Goal: Task Accomplishment & Management: Complete application form

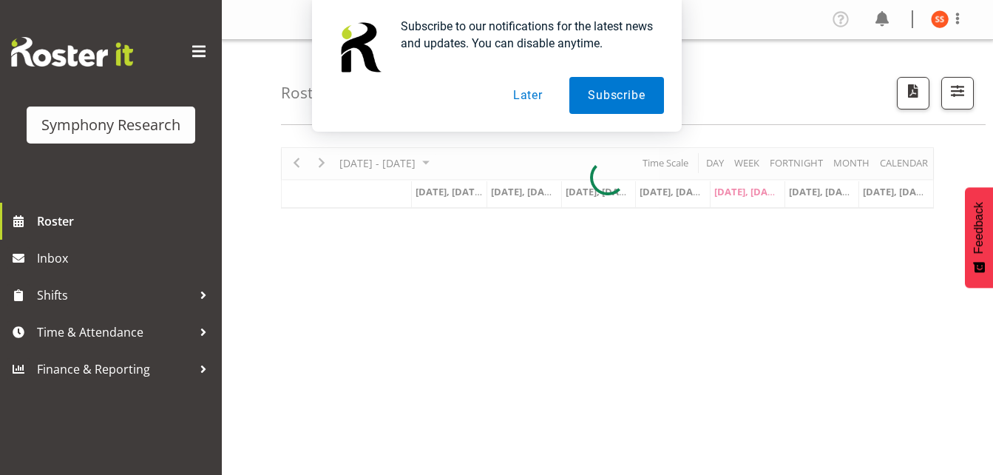
click at [531, 101] on button "Later" at bounding box center [528, 95] width 67 height 37
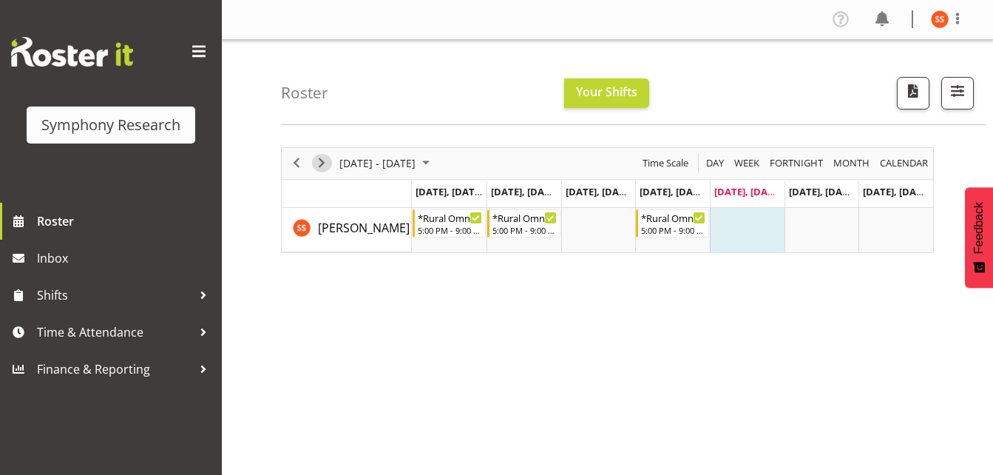
click at [318, 166] on span "Next" at bounding box center [322, 163] width 18 height 18
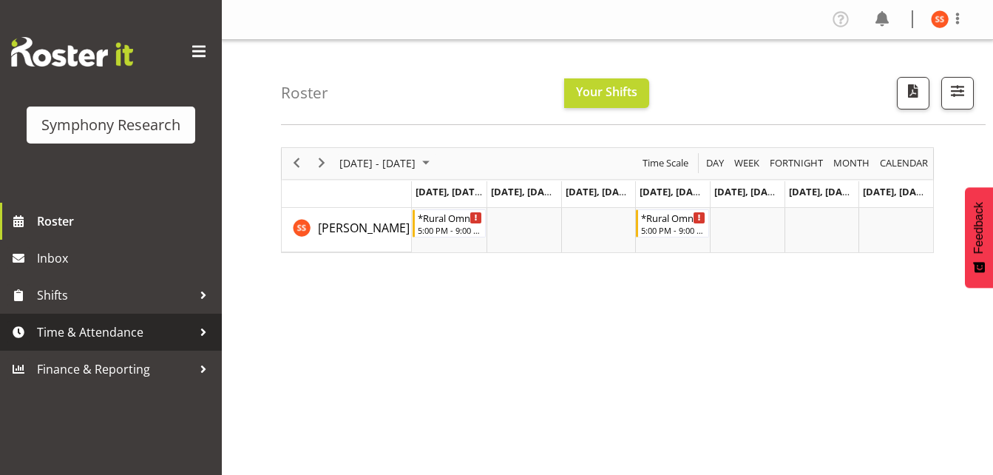
click at [105, 336] on span "Time & Attendance" at bounding box center [114, 332] width 155 height 22
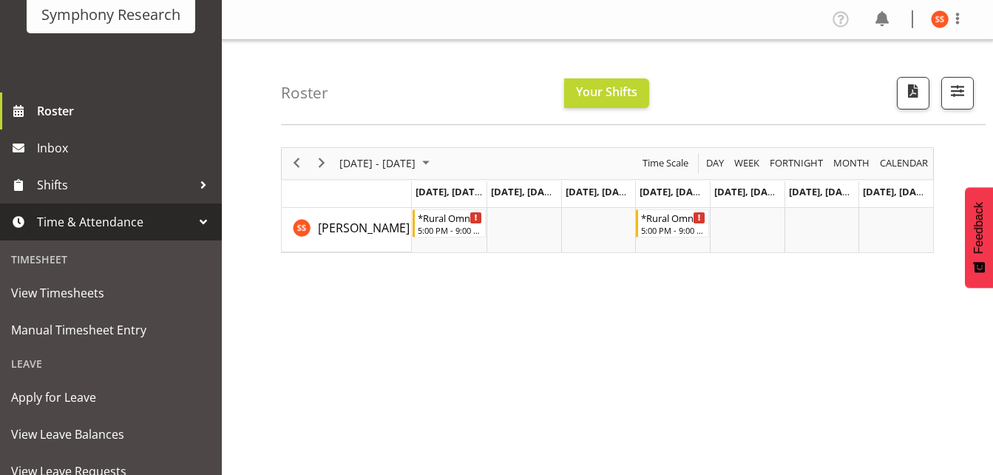
scroll to position [122, 0]
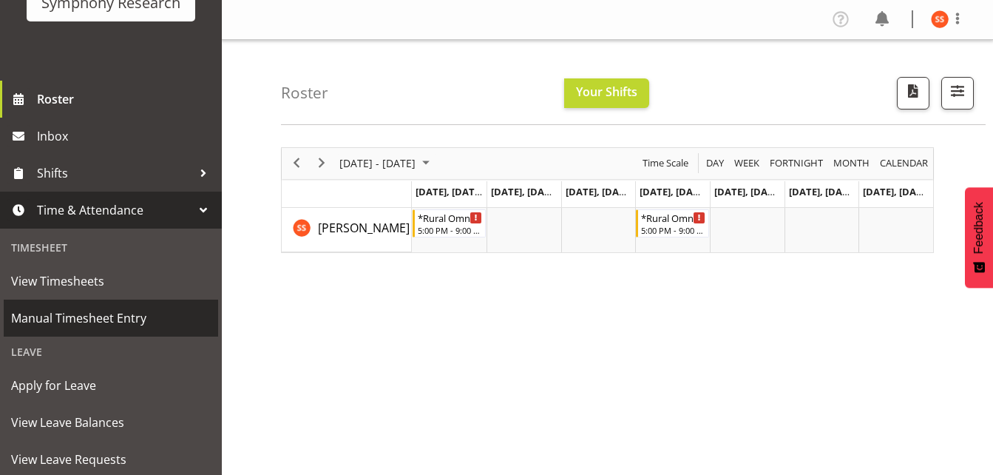
click at [116, 319] on span "Manual Timesheet Entry" at bounding box center [111, 318] width 200 height 22
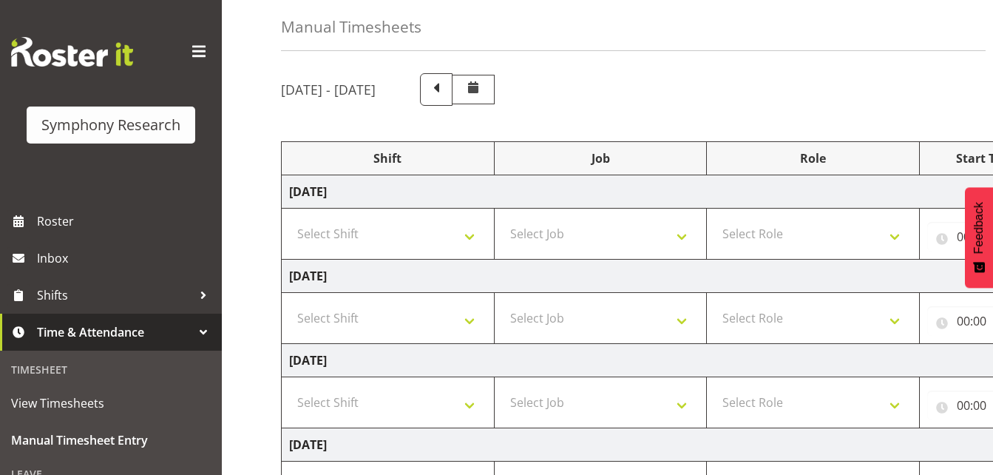
scroll to position [63, 0]
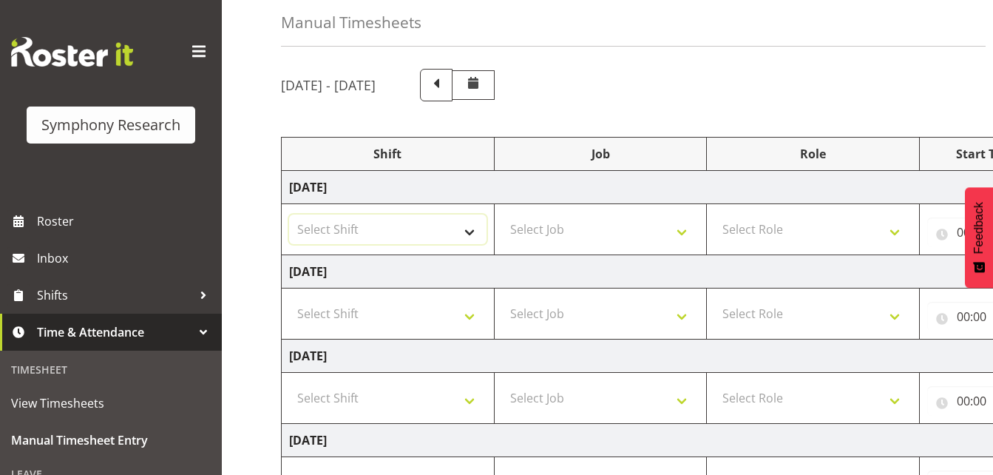
click at [467, 234] on select "Select Shift !!Weekend Residential (Roster IT Shift Label) *Business 9/10am ~ 4…" at bounding box center [387, 229] width 197 height 30
select select "48116"
click at [289, 214] on select "Select Shift !!Weekend Residential (Roster IT Shift Label) *Business 9/10am ~ 4…" at bounding box center [387, 229] width 197 height 30
click at [681, 237] on select "Select Job 550060 IF Admin 553492 World Poll Aus Wave 2 Main 2025 553493 World …" at bounding box center [600, 229] width 197 height 30
select select "10536"
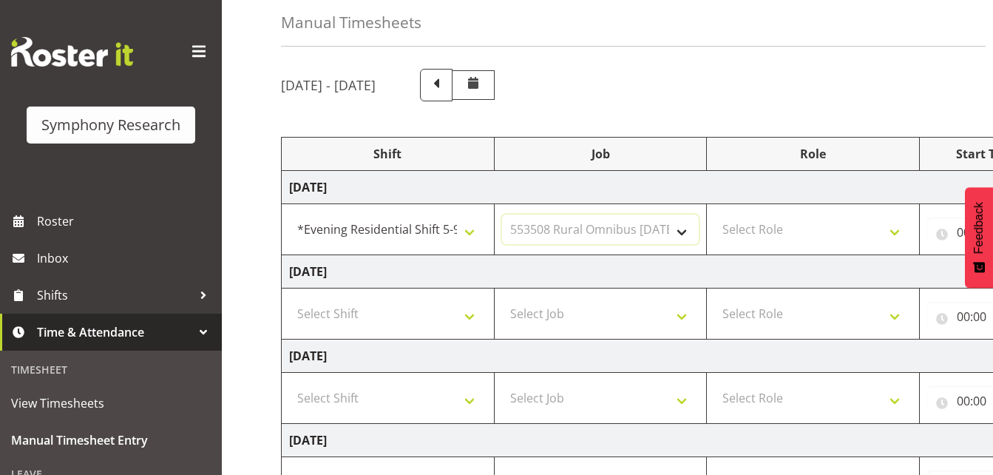
click at [502, 214] on select "Select Job 550060 IF Admin 553492 World Poll Aus Wave 2 Main 2025 553493 World …" at bounding box center [600, 229] width 197 height 30
click at [899, 234] on select "Select Role Briefing Interviewing" at bounding box center [812, 229] width 197 height 30
select select "47"
click at [714, 214] on select "Select Role Briefing Interviewing" at bounding box center [812, 229] width 197 height 30
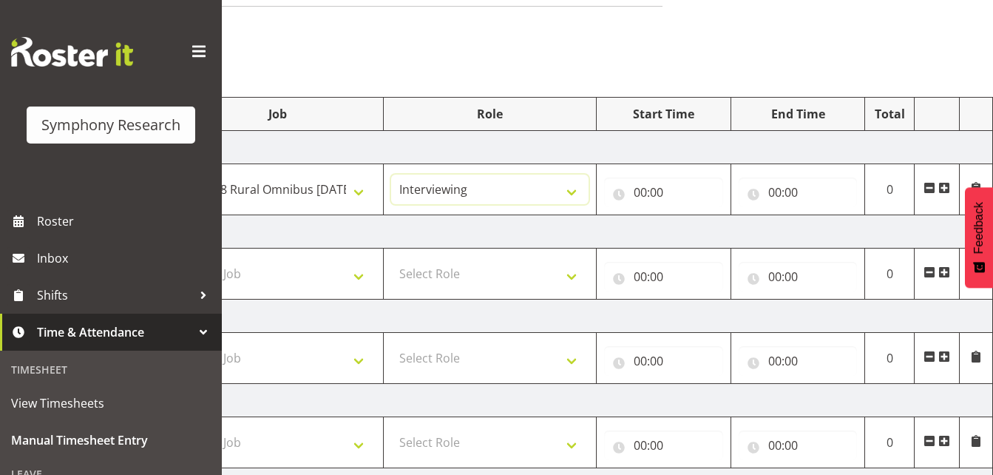
scroll to position [0, 0]
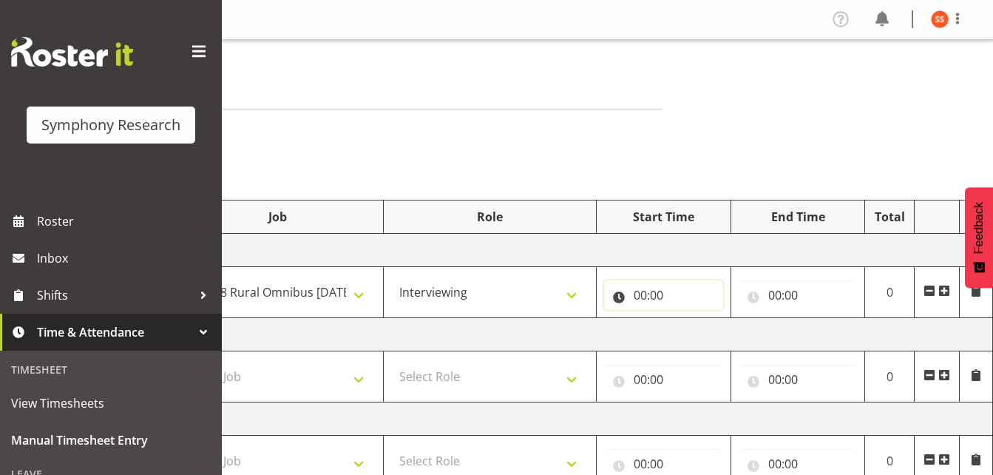
click at [637, 297] on input "00:00" at bounding box center [663, 295] width 119 height 30
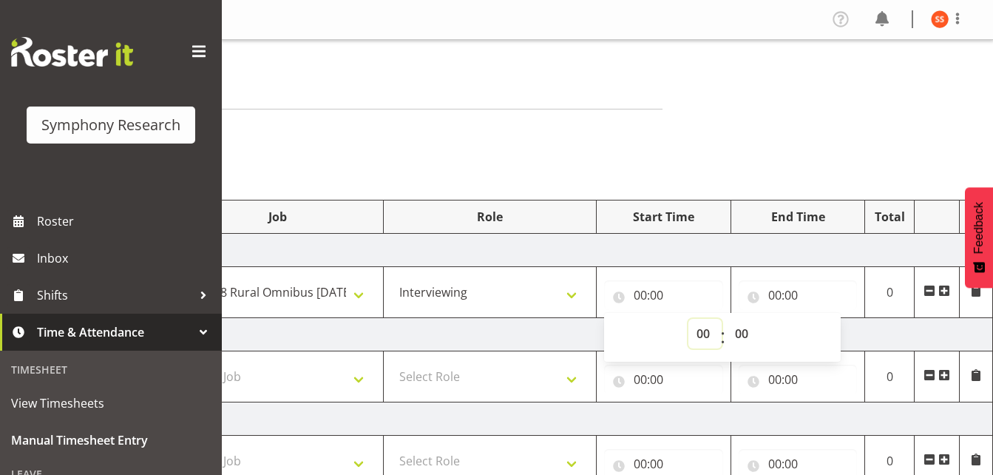
click at [697, 337] on select "00 01 02 03 04 05 06 07 08 09 10 11 12 13 14 15 16 17 18 19 20 21 22 23" at bounding box center [705, 334] width 33 height 30
select select "17"
click at [689, 319] on select "00 01 02 03 04 05 06 07 08 09 10 11 12 13 14 15 16 17 18 19 20 21 22 23" at bounding box center [705, 334] width 33 height 30
type input "17:00"
click at [772, 291] on input "00:00" at bounding box center [798, 295] width 119 height 30
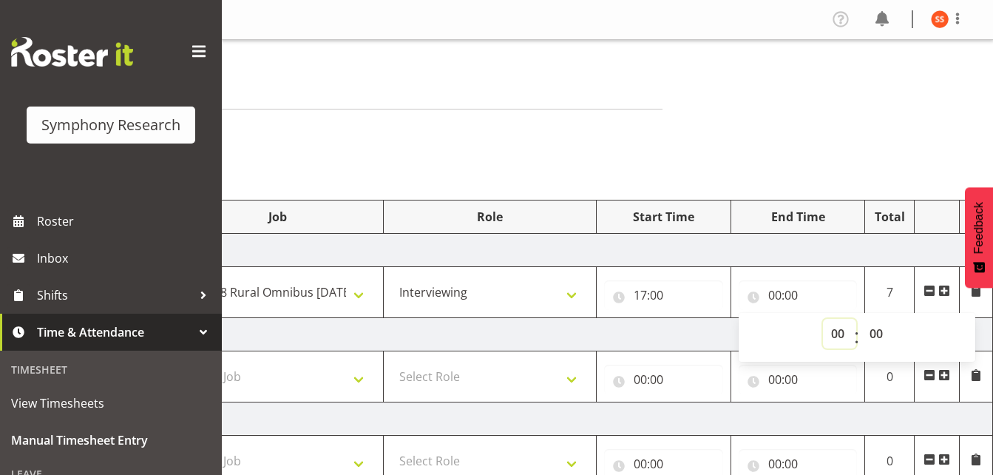
click at [835, 331] on select "00 01 02 03 04 05 06 07 08 09 10 11 12 13 14 15 16 17 18 19 20 21 22 23" at bounding box center [839, 334] width 33 height 30
select select "21"
click at [823, 319] on select "00 01 02 03 04 05 06 07 08 09 10 11 12 13 14 15 16 17 18 19 20 21 22 23" at bounding box center [839, 334] width 33 height 30
type input "21:00"
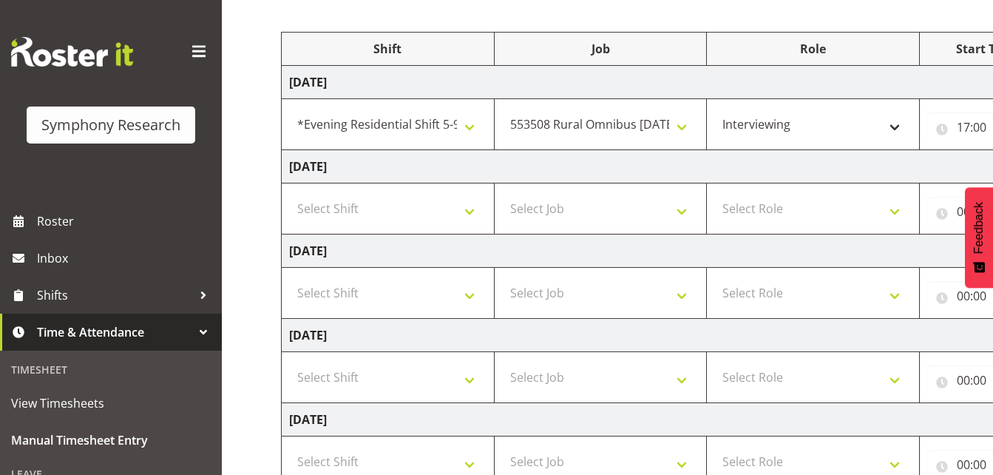
scroll to position [166, 0]
click at [464, 213] on select "Select Shift !!Weekend Residential (Roster IT Shift Label) *Business 9/10am ~ 4…" at bounding box center [387, 210] width 197 height 30
select select "48116"
click at [289, 195] on select "Select Shift !!Weekend Residential (Roster IT Shift Label) *Business 9/10am ~ 4…" at bounding box center [387, 210] width 197 height 30
click at [689, 212] on select "Select Job 550060 IF Admin 553492 World Poll Aus Wave 2 Main 2025 553493 World …" at bounding box center [600, 210] width 197 height 30
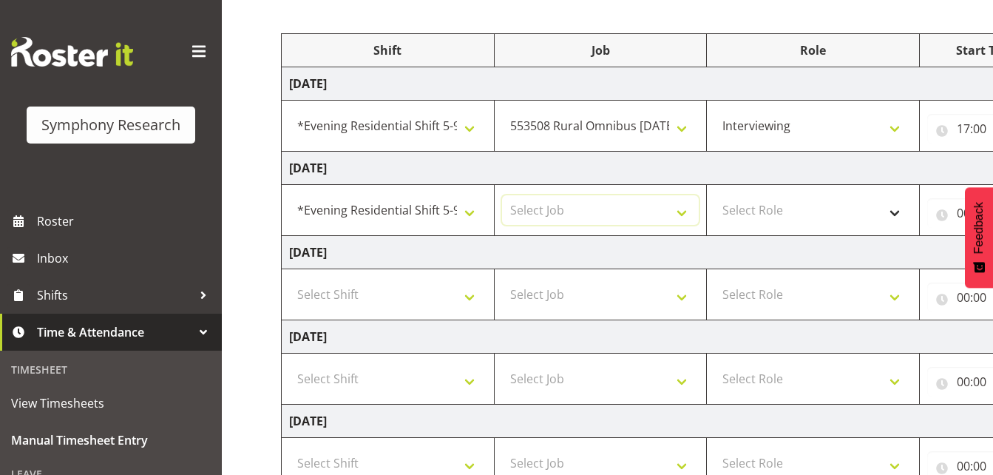
select select "10536"
click at [502, 195] on select "Select Job 550060 IF Admin 553492 World Poll Aus Wave 2 Main 2025 553493 World …" at bounding box center [600, 210] width 197 height 30
click at [893, 215] on select "Select Role Briefing Interviewing" at bounding box center [812, 210] width 197 height 30
select select "47"
click at [714, 195] on select "Select Role Briefing Interviewing" at bounding box center [812, 210] width 197 height 30
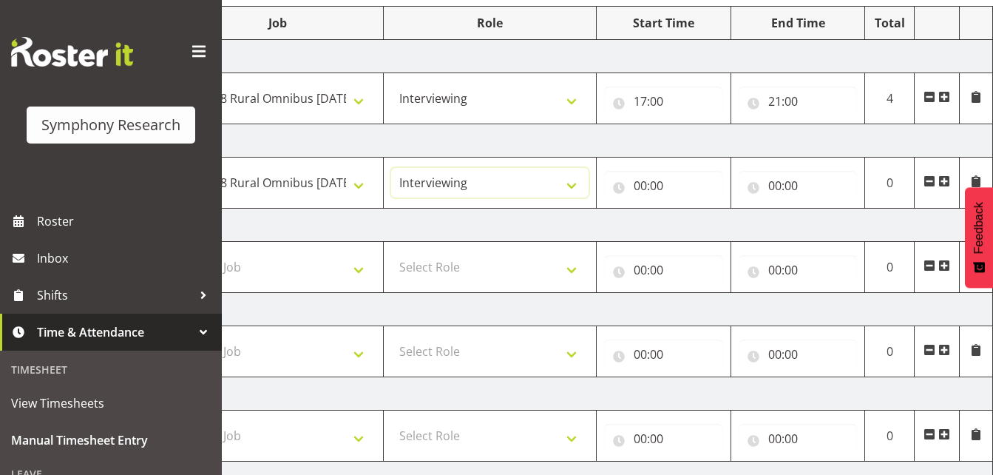
scroll to position [192, 0]
click at [642, 189] on input "00:00" at bounding box center [663, 187] width 119 height 30
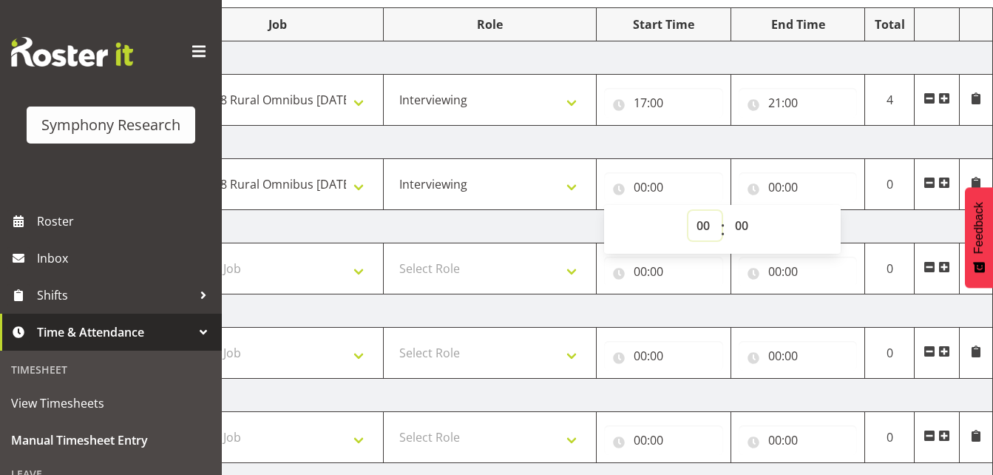
click at [696, 225] on select "00 01 02 03 04 05 06 07 08 09 10 11 12 13 14 15 16 17 18 19 20 21 22 23" at bounding box center [705, 226] width 33 height 30
select select "17"
click at [689, 211] on select "00 01 02 03 04 05 06 07 08 09 10 11 12 13 14 15 16 17 18 19 20 21 22 23" at bounding box center [705, 226] width 33 height 30
type input "17:00"
click at [771, 190] on input "00:00" at bounding box center [798, 187] width 119 height 30
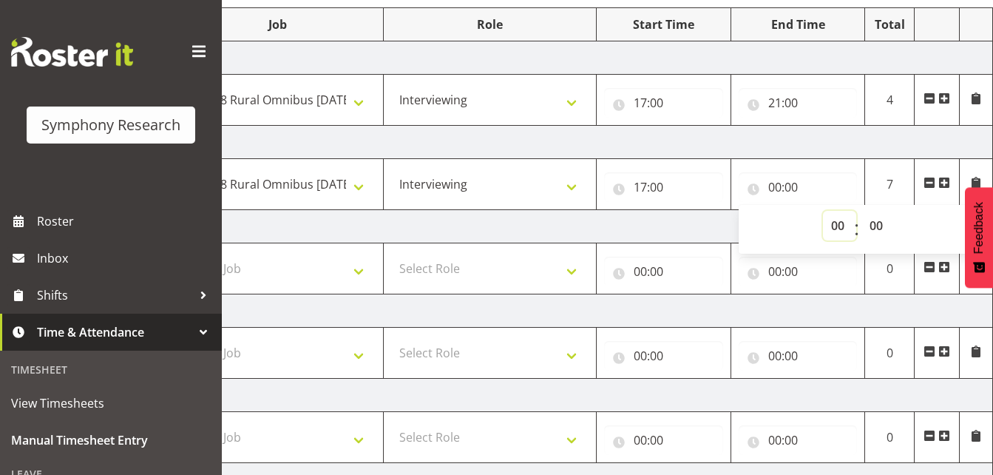
click at [835, 227] on select "00 01 02 03 04 05 06 07 08 09 10 11 12 13 14 15 16 17 18 19 20 21 22 23" at bounding box center [839, 226] width 33 height 30
select select "21"
click at [823, 211] on select "00 01 02 03 04 05 06 07 08 09 10 11 12 13 14 15 16 17 18 19 20 21 22 23" at bounding box center [839, 226] width 33 height 30
type input "21:00"
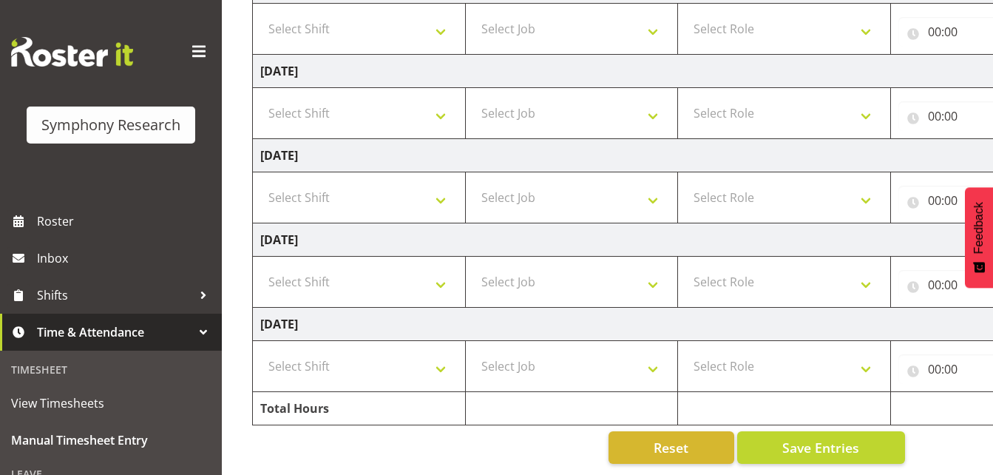
scroll to position [0, 0]
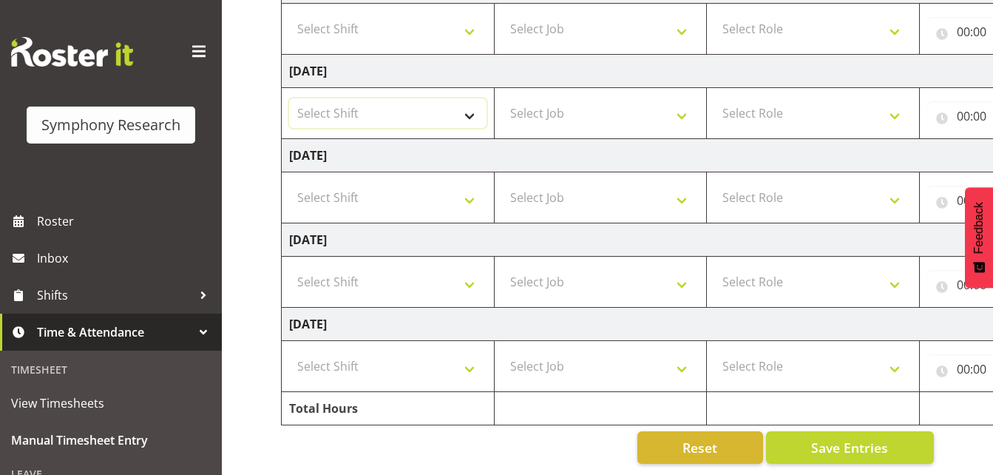
click at [470, 104] on select "Select Shift !!Weekend Residential (Roster IT Shift Label) *Business 9/10am ~ 4…" at bounding box center [387, 113] width 197 height 30
select select "48116"
click at [289, 98] on select "Select Shift !!Weekend Residential (Roster IT Shift Label) *Business 9/10am ~ 4…" at bounding box center [387, 113] width 197 height 30
click at [688, 109] on select "Select Job 550060 IF Admin 553492 World Poll Aus Wave 2 Main 2025 553493 World …" at bounding box center [600, 113] width 197 height 30
select select "10536"
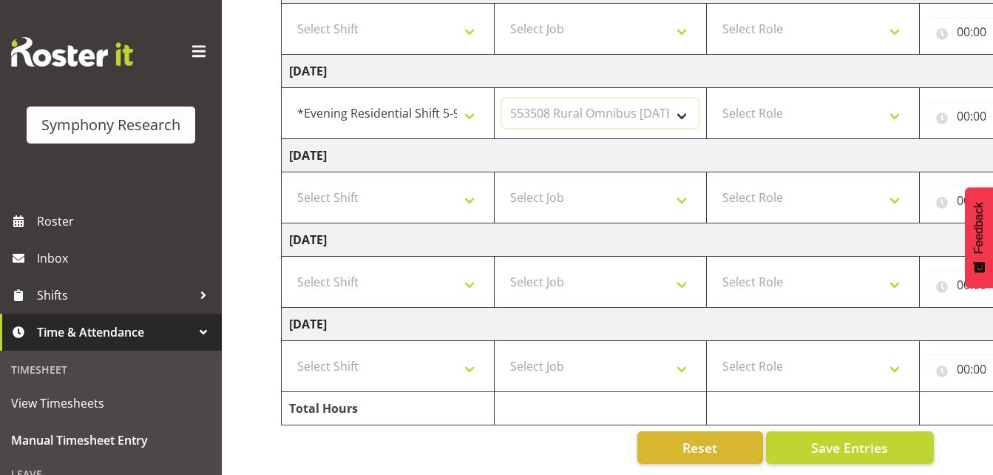
click at [502, 98] on select "Select Job 550060 IF Admin 553492 World Poll Aus Wave 2 Main 2025 553493 World …" at bounding box center [600, 113] width 197 height 30
click at [894, 102] on select "Select Role Briefing Interviewing" at bounding box center [812, 113] width 197 height 30
select select "47"
click at [714, 98] on select "Select Role Briefing Interviewing" at bounding box center [812, 113] width 197 height 30
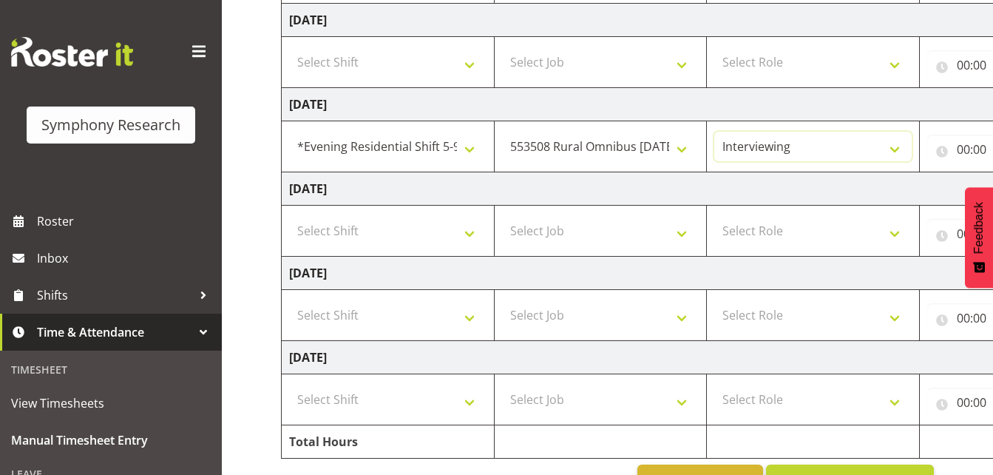
scroll to position [443, 0]
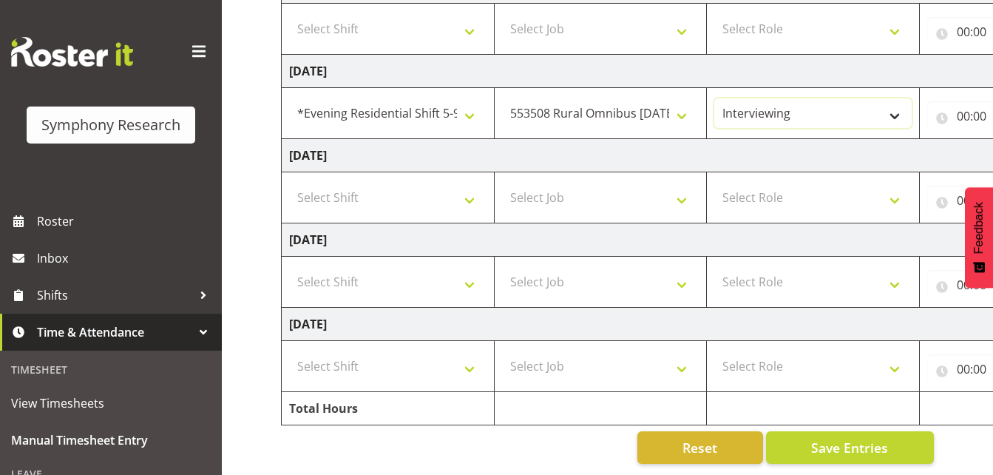
click at [897, 109] on select "Briefing Interviewing" at bounding box center [812, 113] width 197 height 30
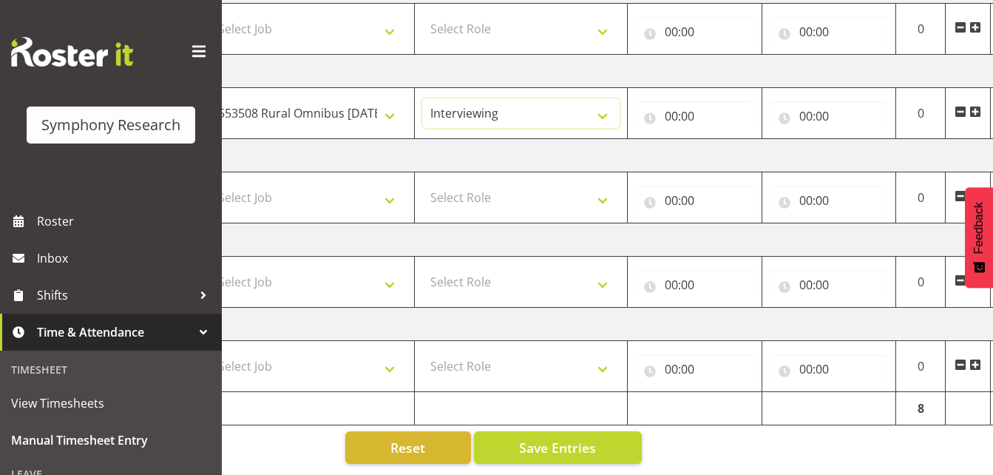
scroll to position [0, 323]
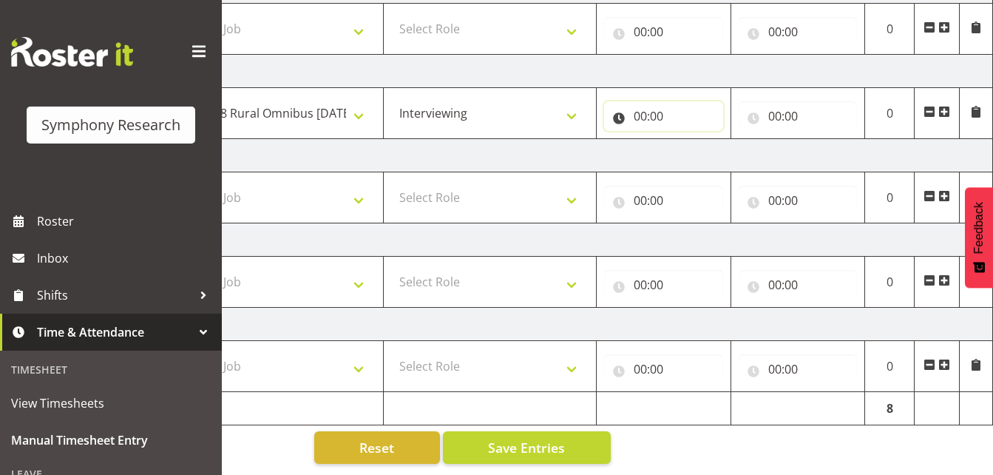
click at [643, 101] on input "00:00" at bounding box center [663, 116] width 119 height 30
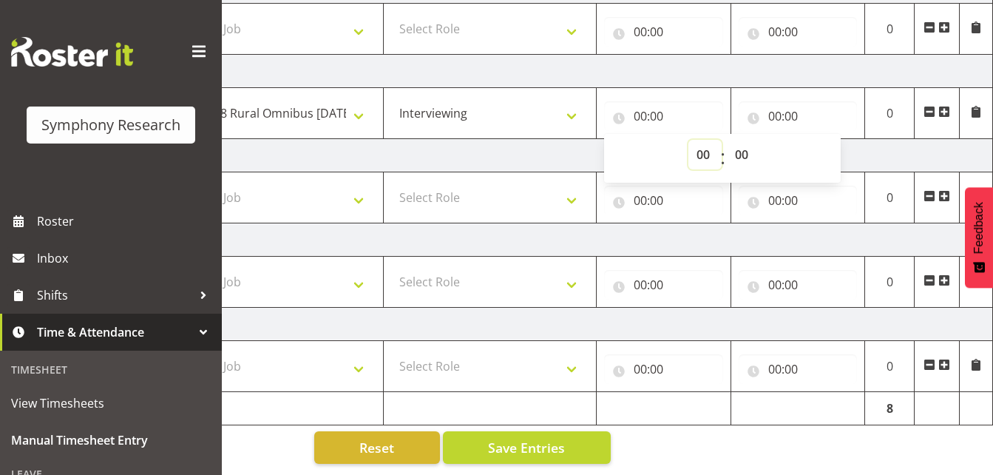
click at [703, 144] on select "00 01 02 03 04 05 06 07 08 09 10 11 12 13 14 15 16 17 18 19 20 21 22 23" at bounding box center [705, 155] width 33 height 30
select select "17"
click at [689, 140] on select "00 01 02 03 04 05 06 07 08 09 10 11 12 13 14 15 16 17 18 19 20 21 22 23" at bounding box center [705, 155] width 33 height 30
type input "17:00"
click at [772, 105] on input "00:00" at bounding box center [798, 116] width 119 height 30
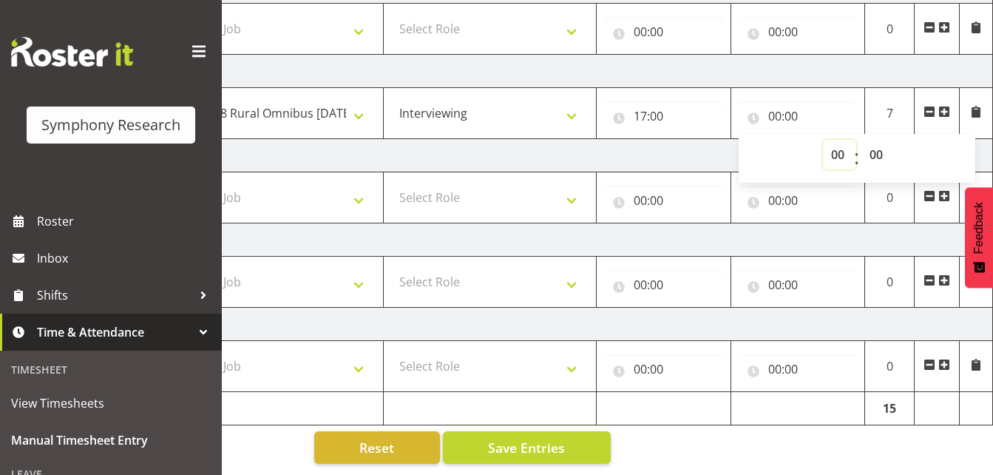
click at [833, 143] on select "00 01 02 03 04 05 06 07 08 09 10 11 12 13 14 15 16 17 18 19 20 21 22 23" at bounding box center [839, 155] width 33 height 30
select select "21"
click at [823, 140] on select "00 01 02 03 04 05 06 07 08 09 10 11 12 13 14 15 16 17 18 19 20 21 22 23" at bounding box center [839, 155] width 33 height 30
type input "21:00"
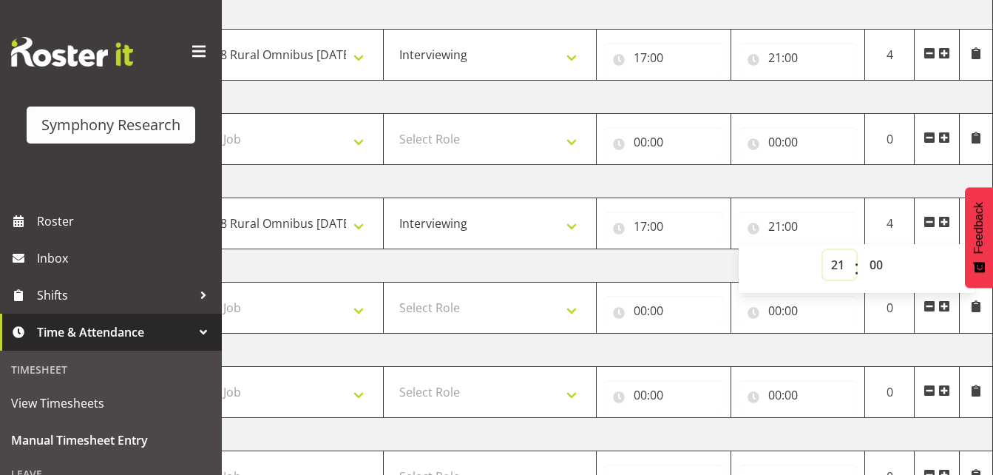
scroll to position [306, 0]
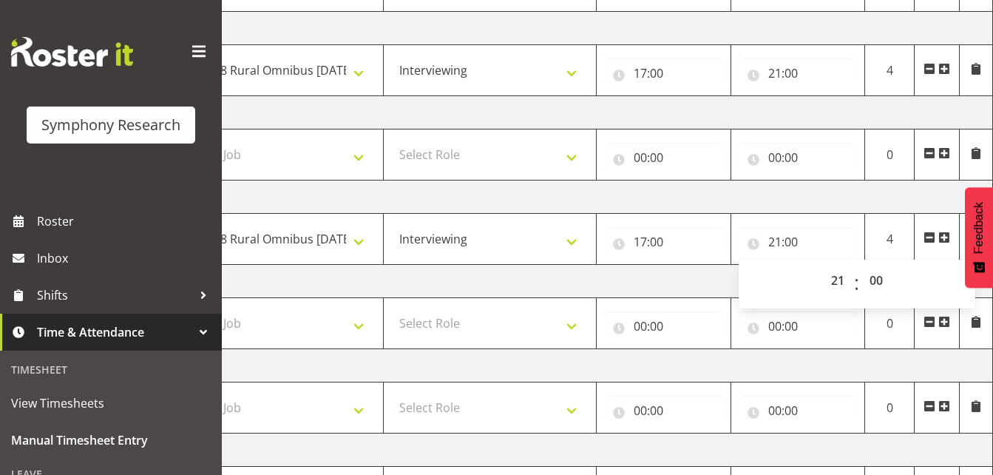
click at [844, 200] on td "Thursday 21st August 2025" at bounding box center [476, 196] width 1035 height 33
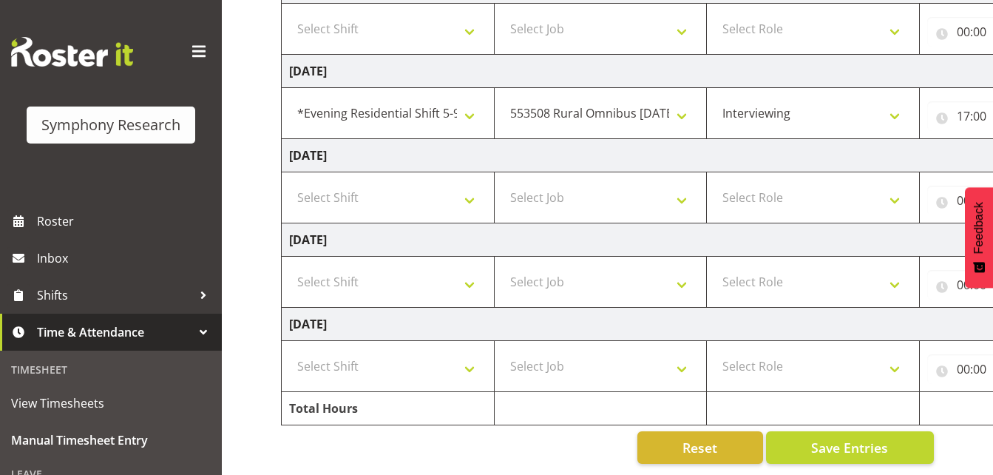
scroll to position [0, 323]
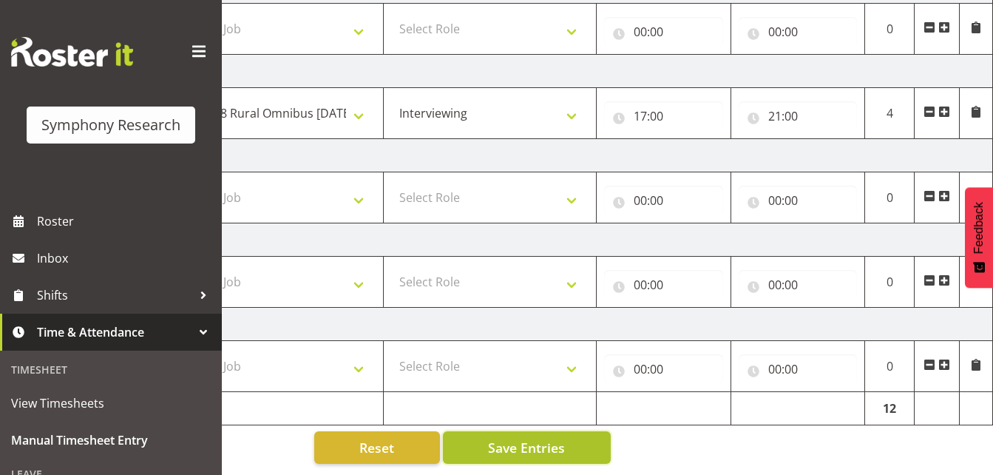
click at [558, 438] on span "Save Entries" at bounding box center [526, 447] width 77 height 19
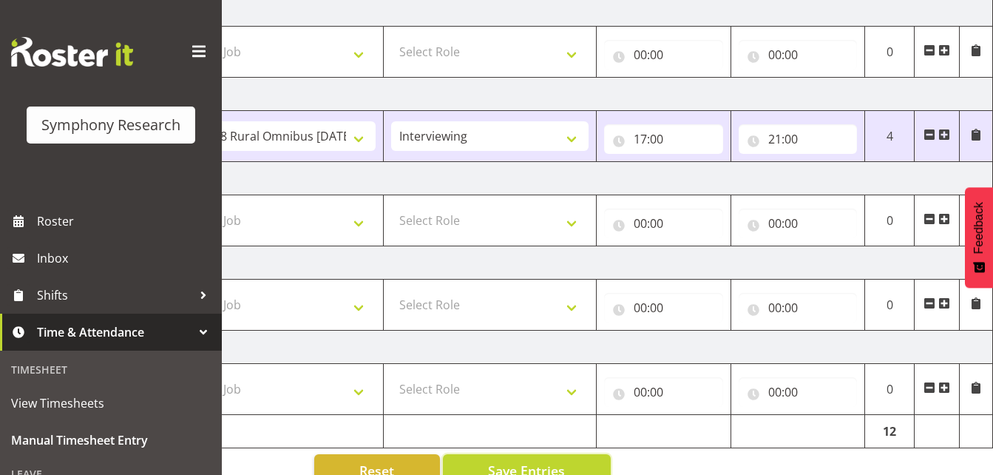
scroll to position [443, 0]
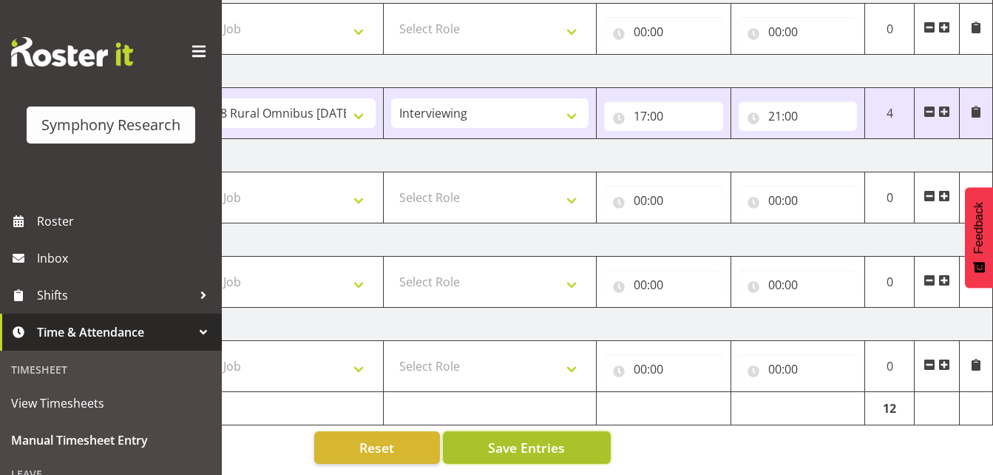
click at [550, 443] on span "Save Entries" at bounding box center [526, 447] width 77 height 19
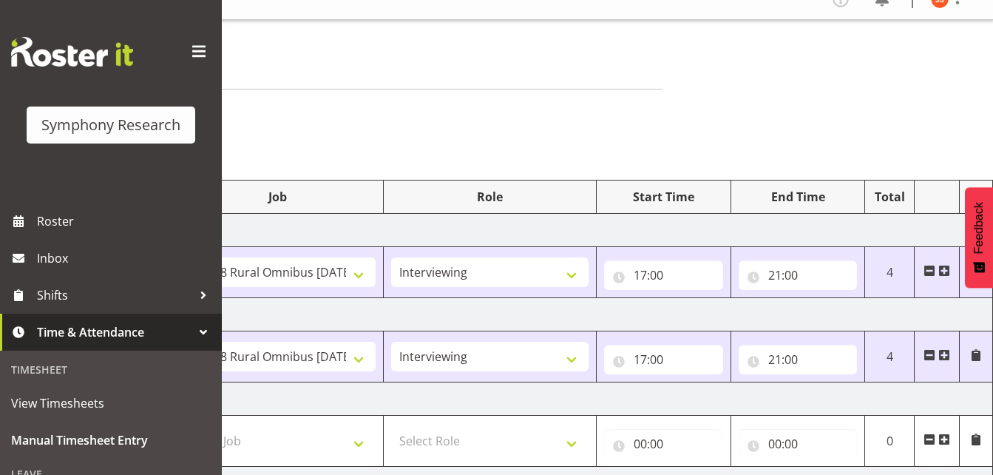
scroll to position [0, 0]
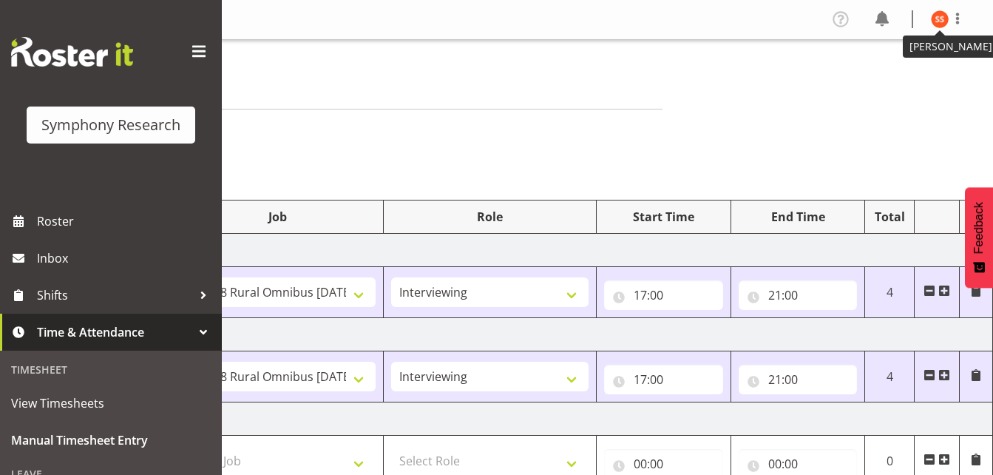
click at [947, 22] on img at bounding box center [940, 19] width 18 height 18
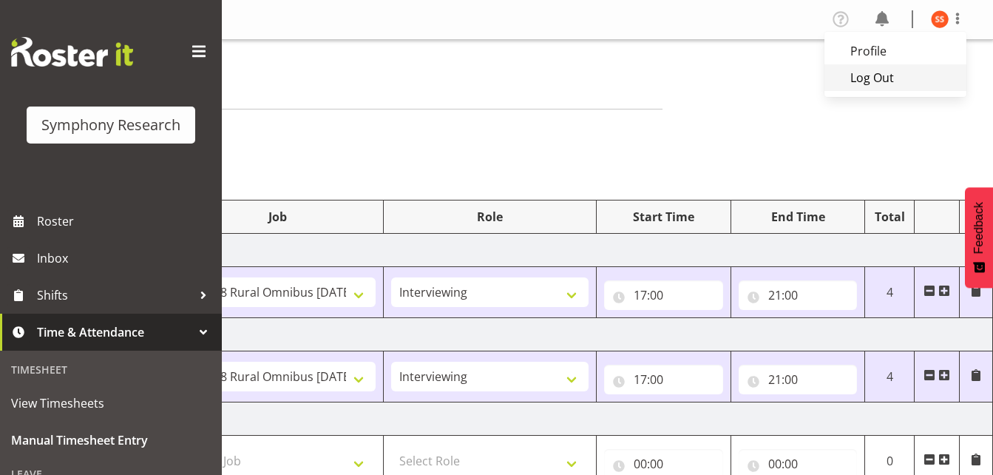
click at [890, 79] on link "Log Out" at bounding box center [896, 77] width 142 height 27
